Goal: Book appointment/travel/reservation

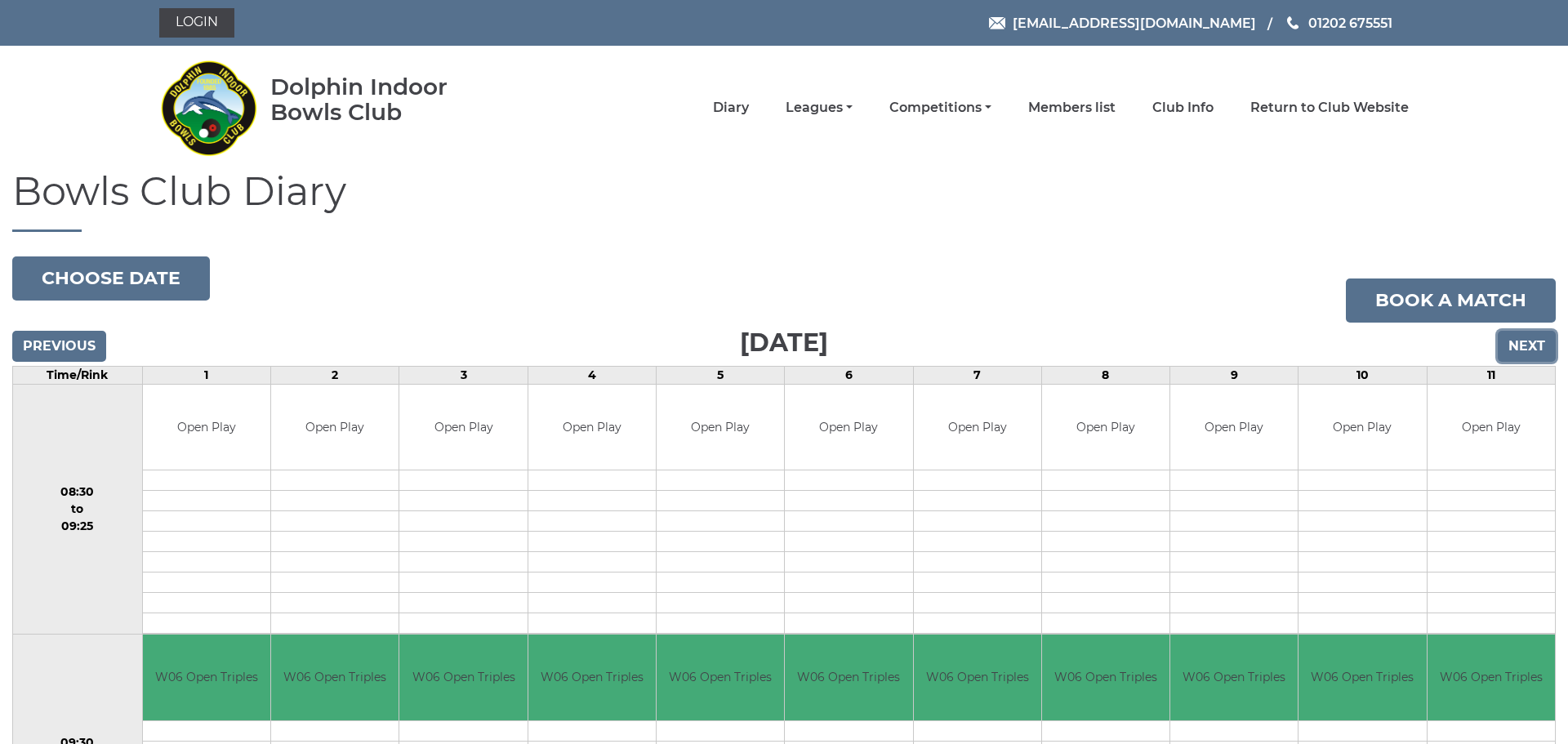
click at [1520, 337] on input "Next" at bounding box center [1526, 346] width 58 height 31
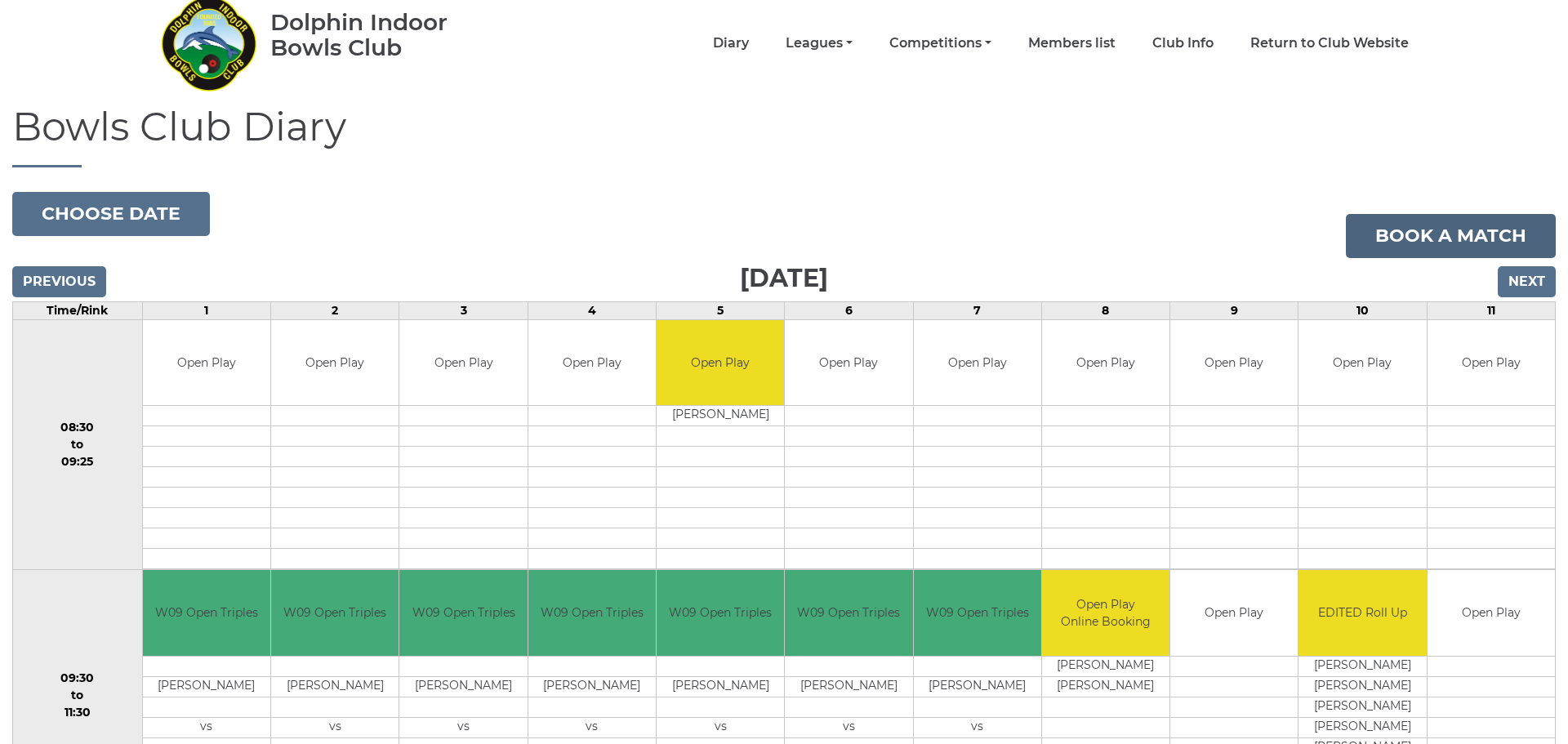
scroll to position [59, 0]
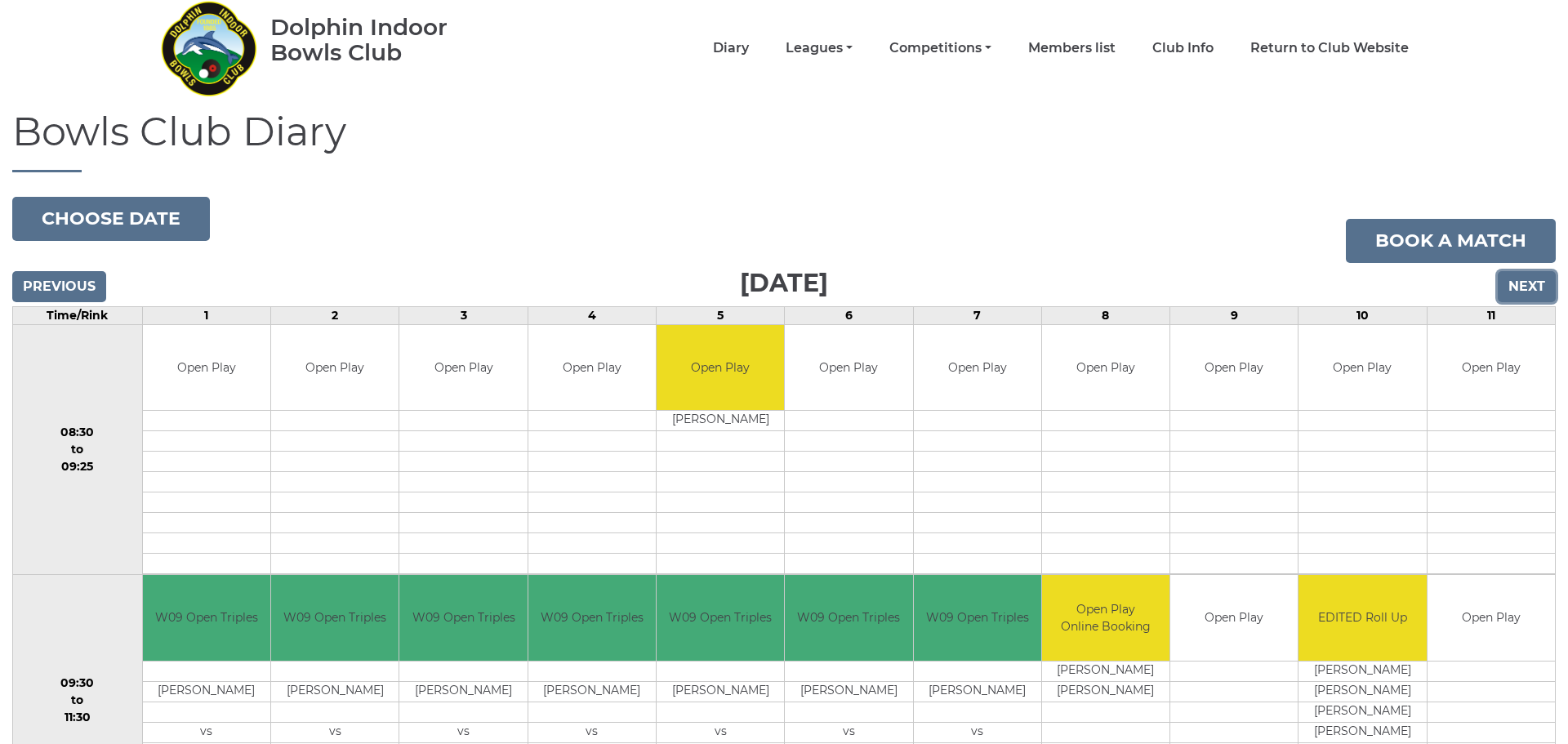
click at [1532, 284] on input "Next" at bounding box center [1526, 287] width 58 height 31
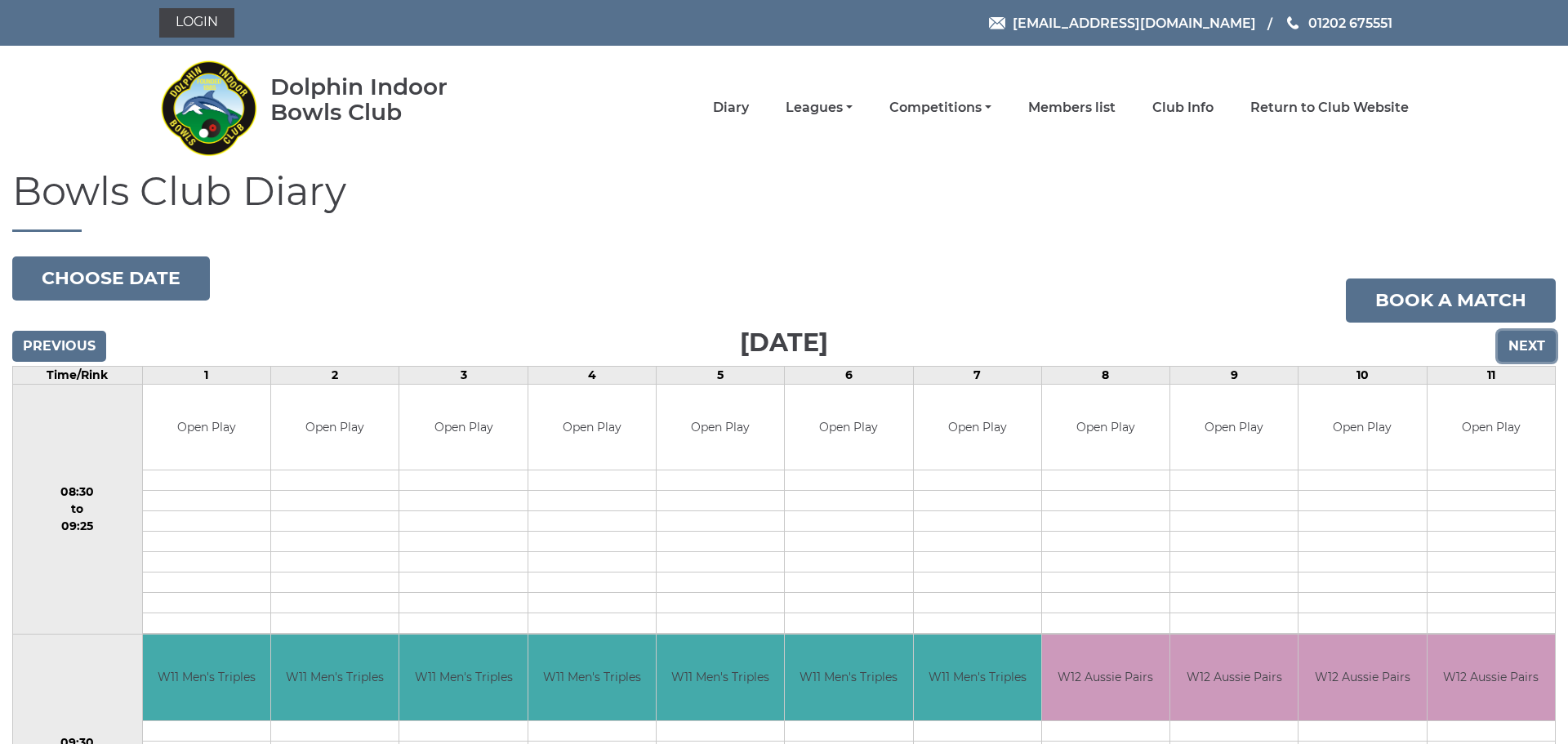
click at [1522, 351] on input "Next" at bounding box center [1526, 346] width 58 height 31
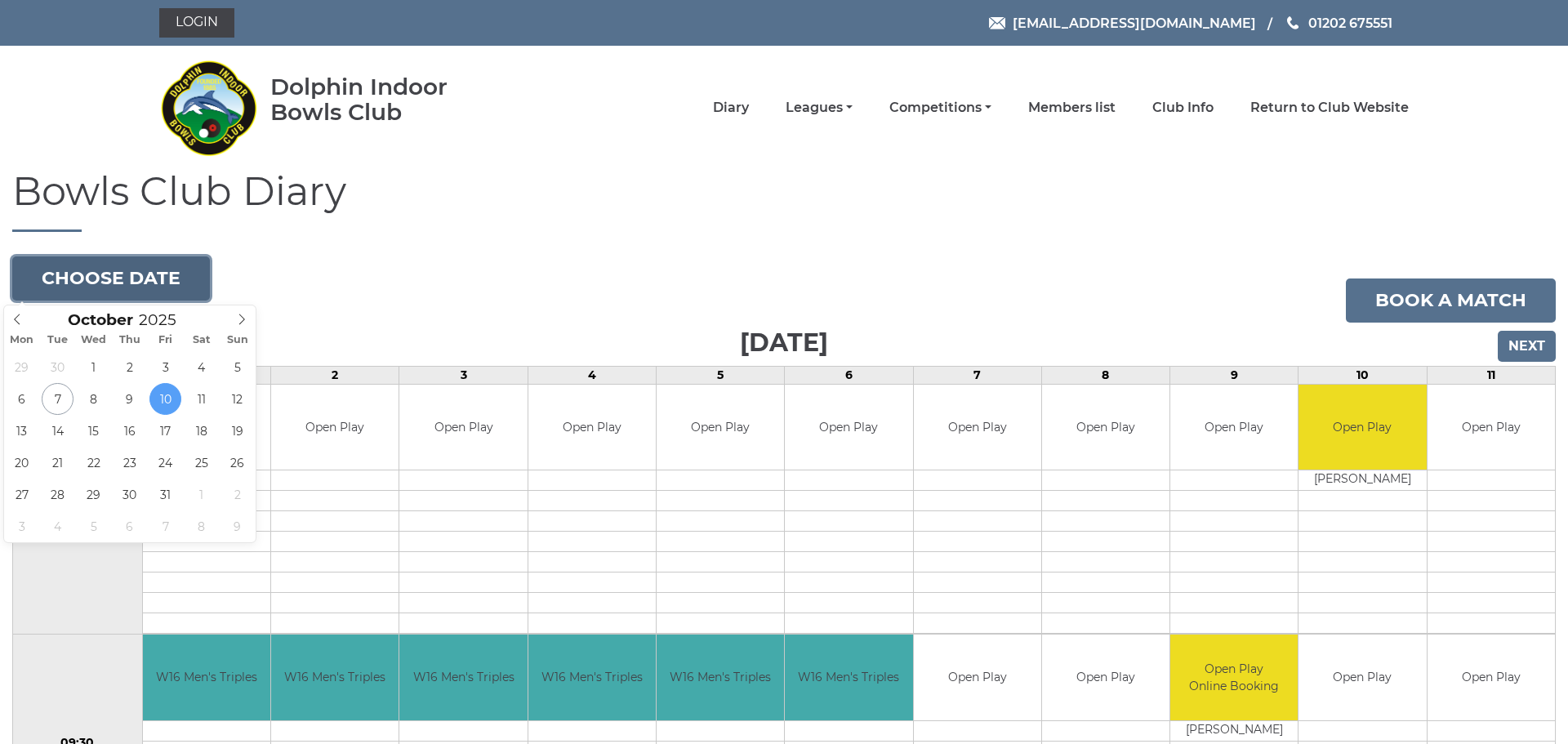
click at [126, 277] on button "Choose date" at bounding box center [111, 278] width 198 height 44
type input "2025-10-07"
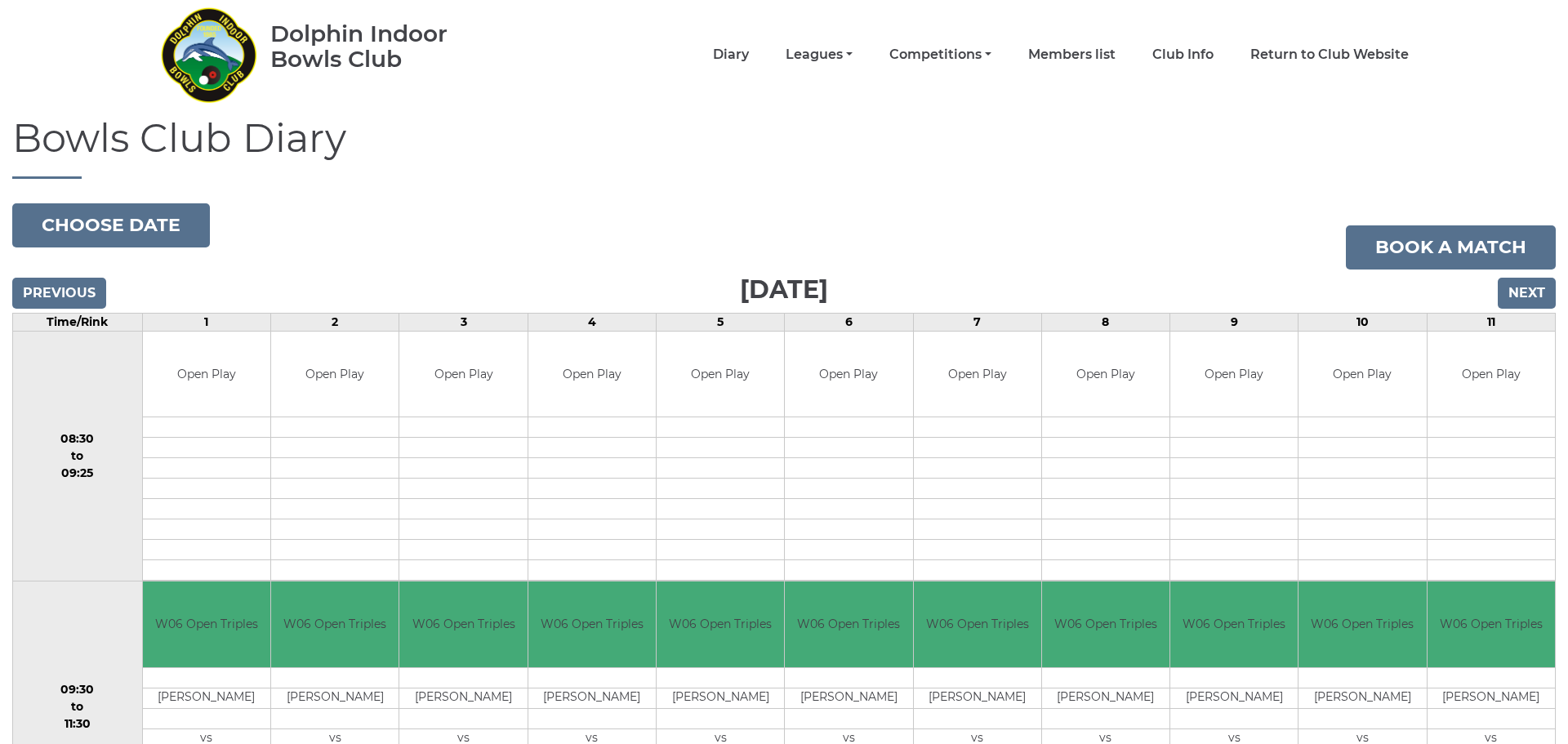
scroll to position [53, 0]
click at [166, 233] on button "Choose date" at bounding box center [111, 224] width 198 height 44
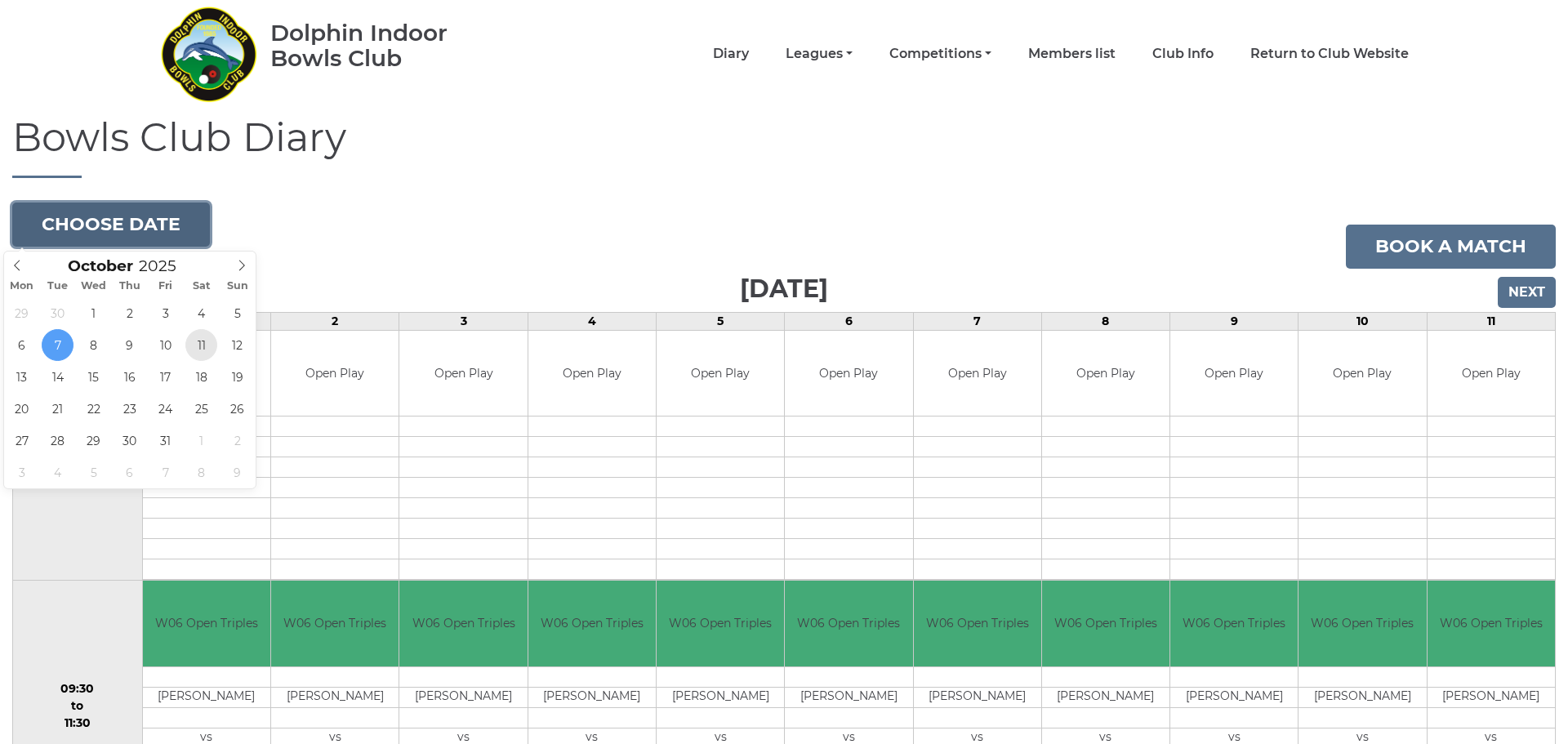
type input "[DATE]"
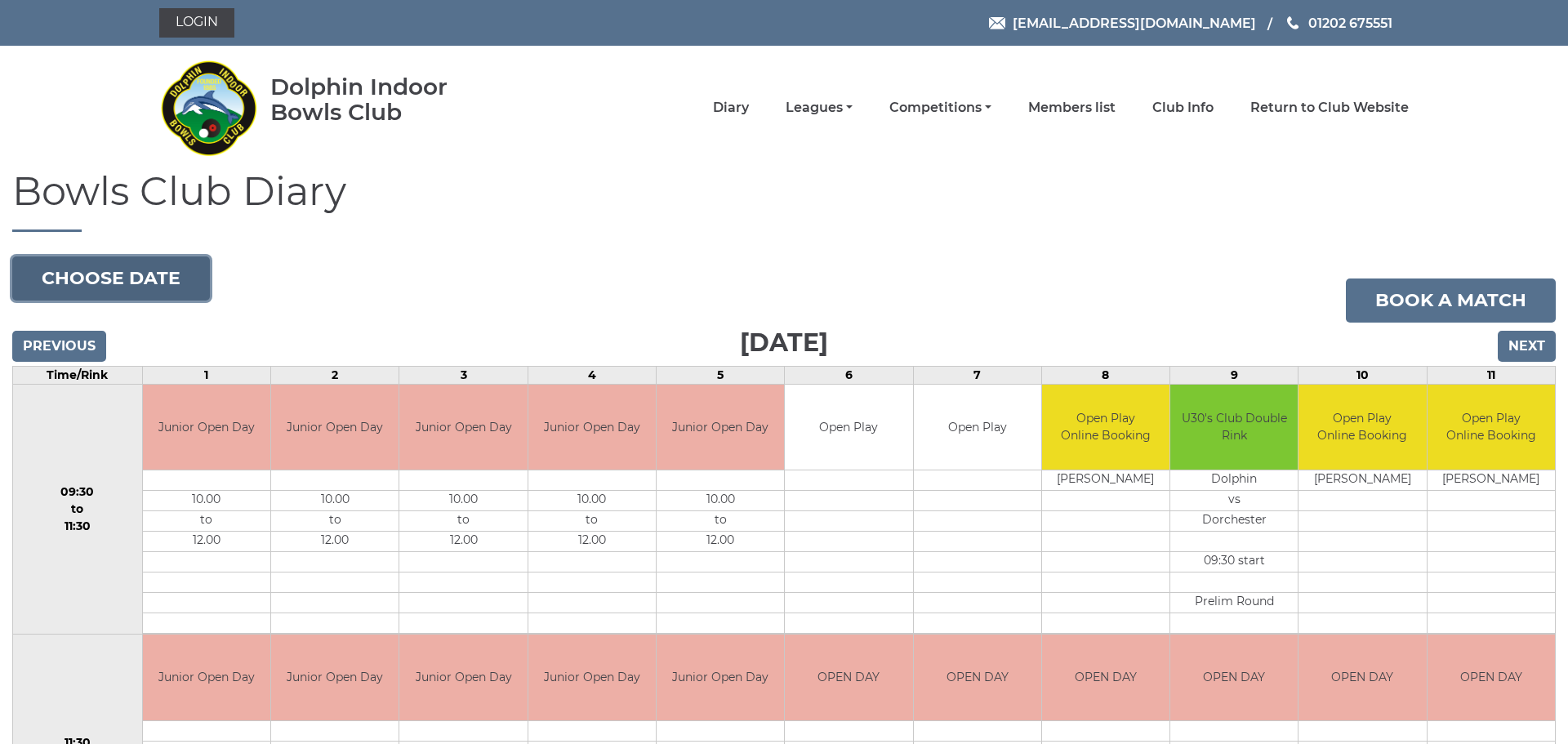
click at [132, 288] on button "Choose date" at bounding box center [111, 278] width 198 height 44
click at [1531, 349] on input "Next" at bounding box center [1526, 346] width 58 height 31
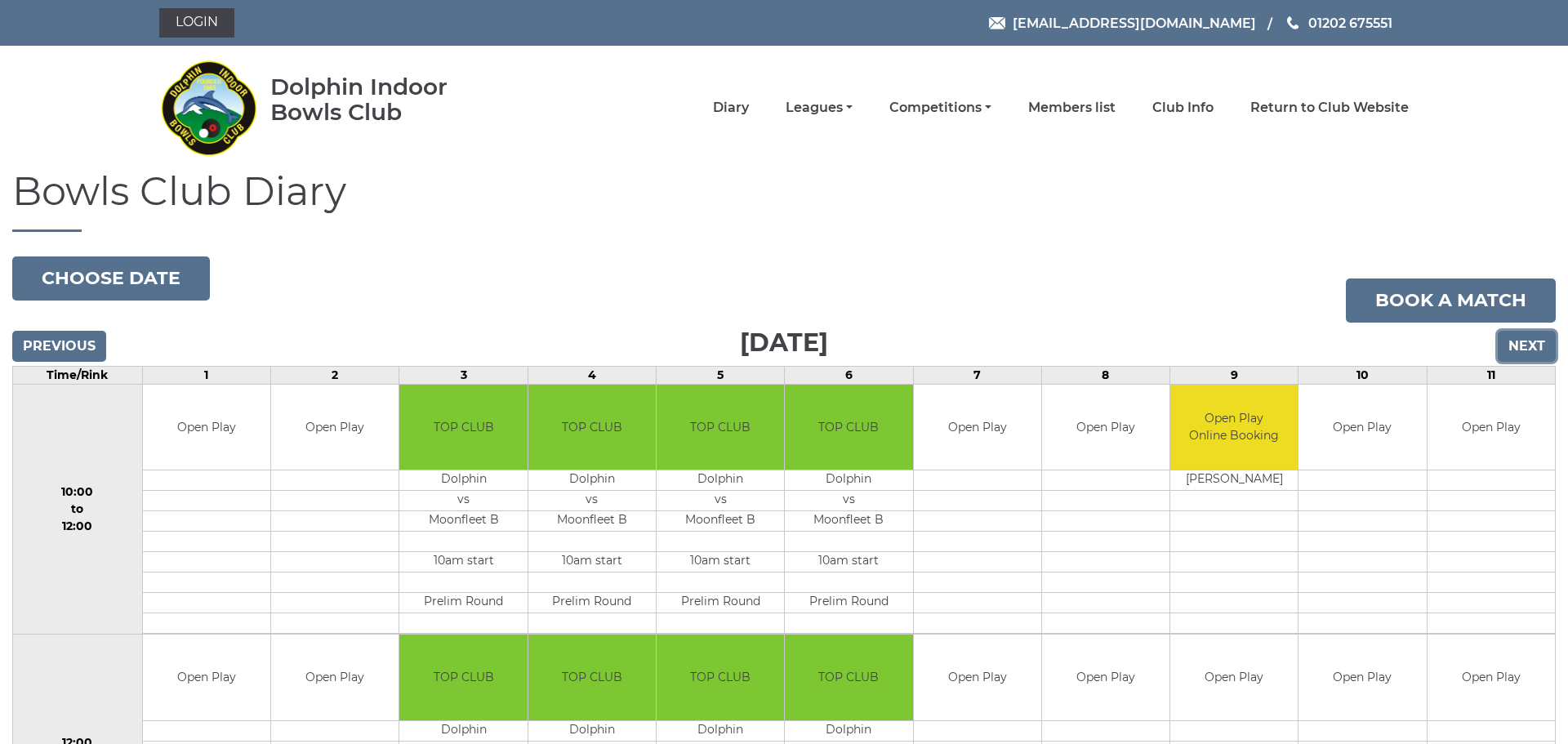
click at [1536, 342] on input "Next" at bounding box center [1526, 346] width 58 height 31
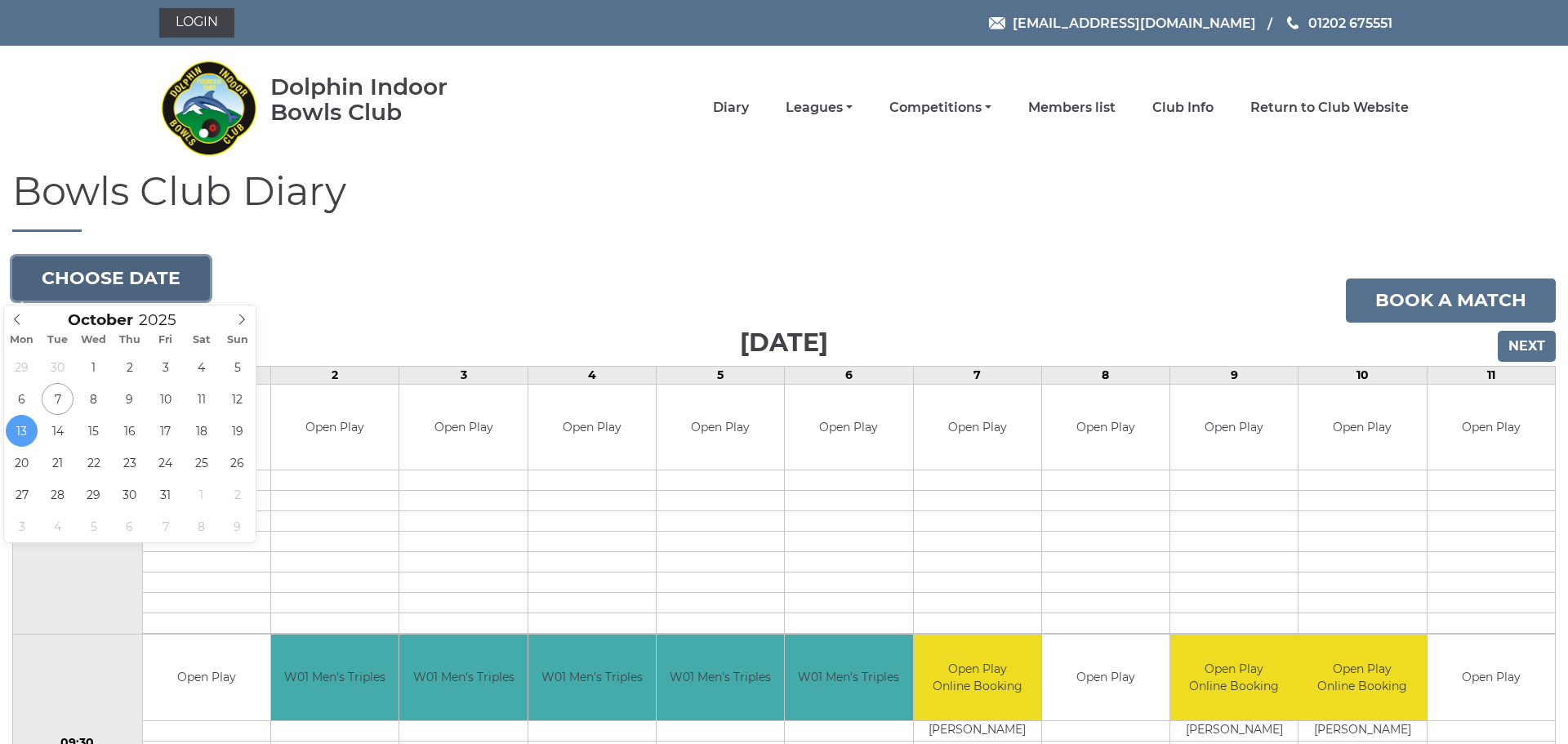
click at [146, 287] on button "Choose date" at bounding box center [111, 278] width 198 height 44
type input "[DATE]"
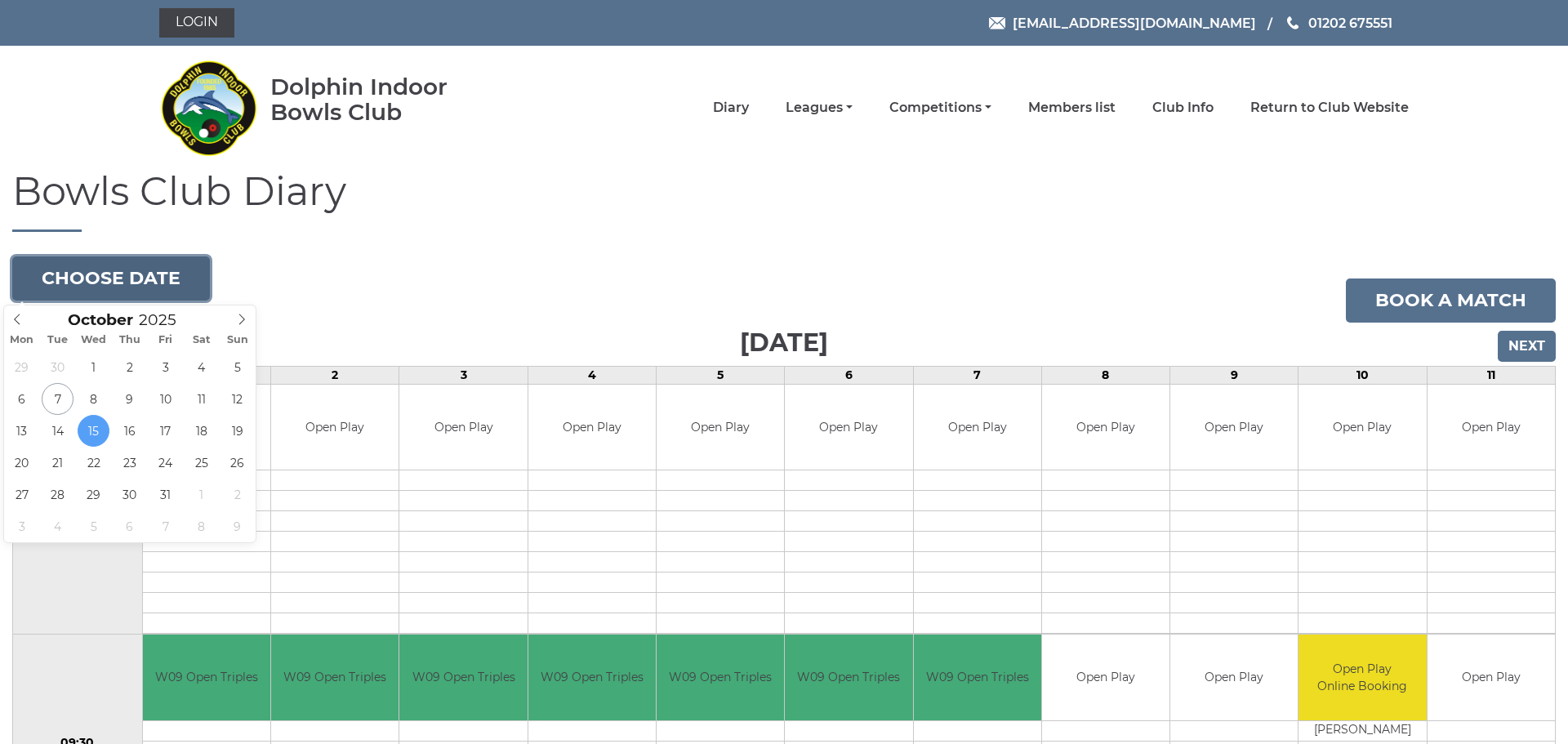
click at [140, 273] on button "Choose date" at bounding box center [111, 278] width 198 height 44
type input "[DATE]"
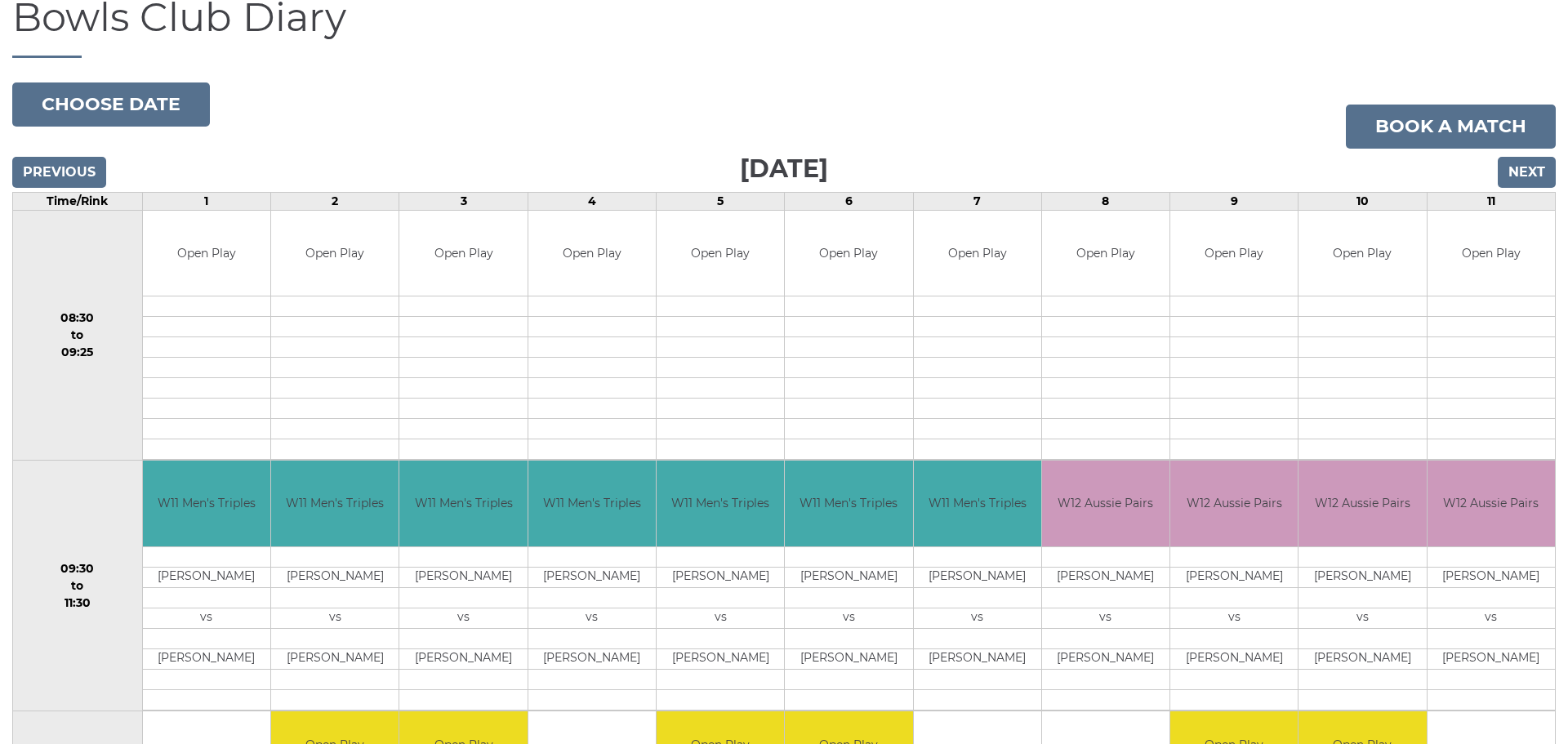
scroll to position [92, 0]
